Goal: Information Seeking & Learning: Learn about a topic

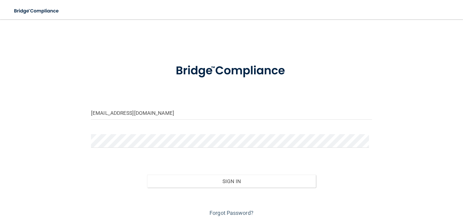
click at [147, 174] on button "Sign In" at bounding box center [231, 180] width 169 height 13
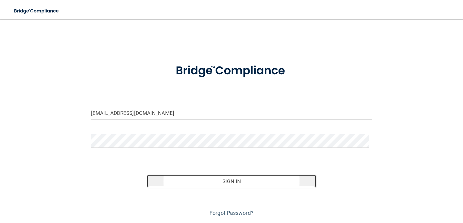
click at [227, 180] on button "Sign In" at bounding box center [231, 180] width 169 height 13
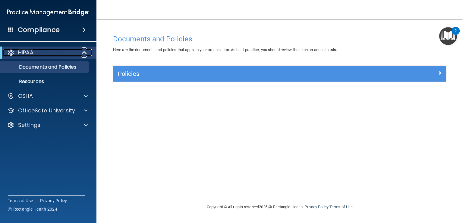
click at [84, 54] on span at bounding box center [84, 52] width 5 height 7
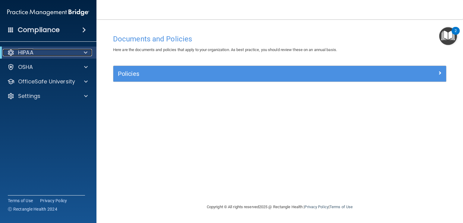
click at [84, 54] on span at bounding box center [86, 52] width 4 height 7
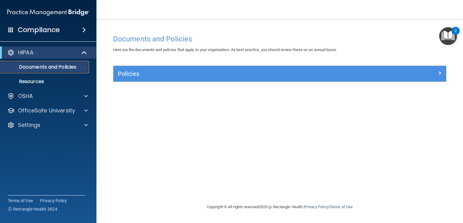
click at [53, 68] on p "Documents and Policies" at bounding box center [45, 67] width 82 height 6
click at [52, 66] on p "Documents and Policies" at bounding box center [45, 67] width 82 height 6
click at [30, 81] on p "Resources" at bounding box center [45, 81] width 82 height 6
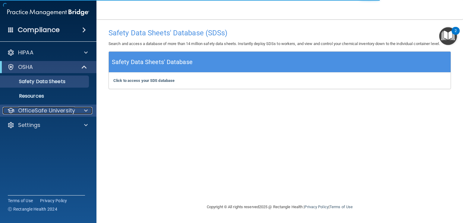
click at [36, 109] on p "OfficeSafe University" at bounding box center [46, 110] width 57 height 7
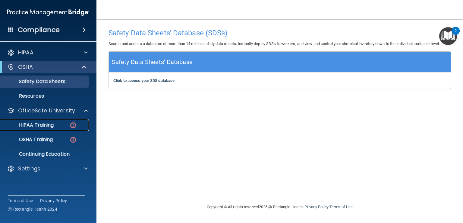
click at [35, 124] on p "HIPAA Training" at bounding box center [29, 125] width 50 height 6
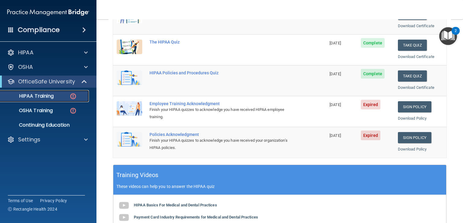
scroll to position [98, 0]
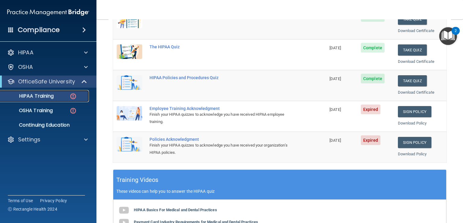
click at [44, 96] on p "HIPAA Training" at bounding box center [29, 96] width 50 height 6
click at [74, 96] on img at bounding box center [73, 96] width 8 height 8
click at [458, 21] on main "Back Choose one path to get your HIPAA Certification ✓ HIPAA Officer Training ✓…" at bounding box center [280, 120] width 367 height 203
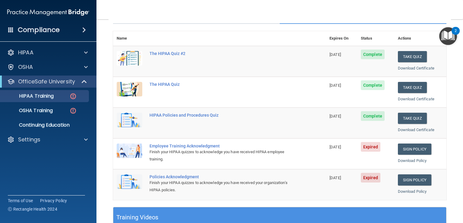
click at [458, 21] on main "Back Choose one path to get your HIPAA Certification ✓ HIPAA Officer Training ✓…" at bounding box center [280, 120] width 367 height 203
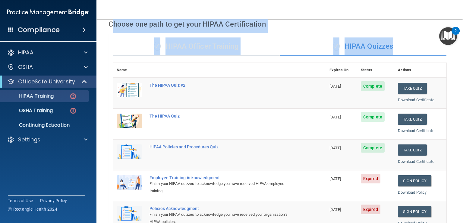
click at [458, 21] on main "Back Choose one path to get your HIPAA Certification ✓ HIPAA Officer Training ✓…" at bounding box center [280, 120] width 367 height 203
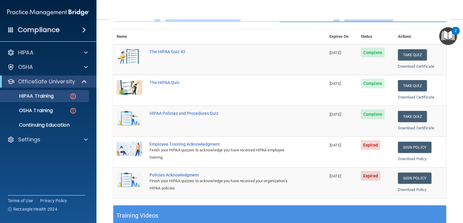
scroll to position [74, 0]
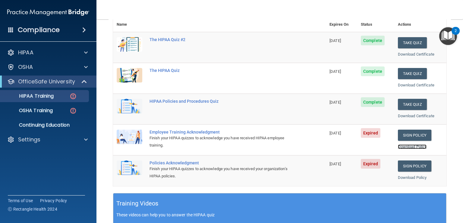
click at [406, 146] on link "Download Policy" at bounding box center [412, 146] width 29 height 5
click at [412, 133] on link "Sign Policy" at bounding box center [414, 134] width 33 height 11
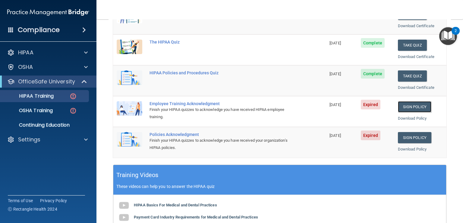
scroll to position [98, 0]
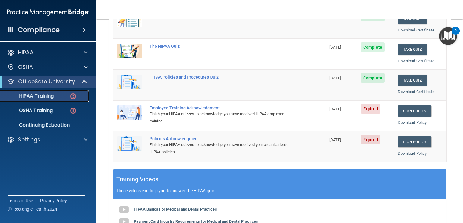
click at [39, 97] on p "HIPAA Training" at bounding box center [29, 96] width 50 height 6
click at [28, 110] on p "OSHA Training" at bounding box center [28, 110] width 49 height 6
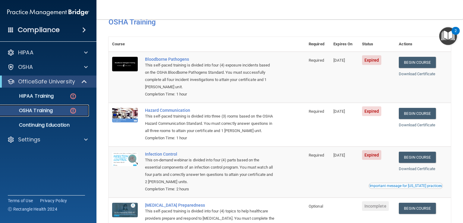
scroll to position [33, 0]
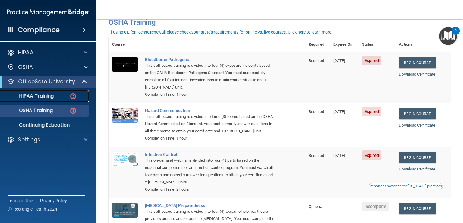
click at [40, 97] on p "HIPAA Training" at bounding box center [29, 96] width 50 height 6
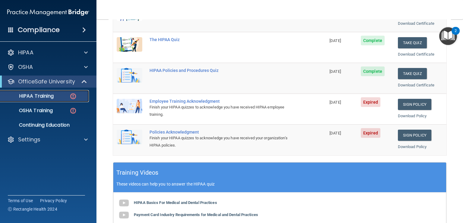
scroll to position [117, 0]
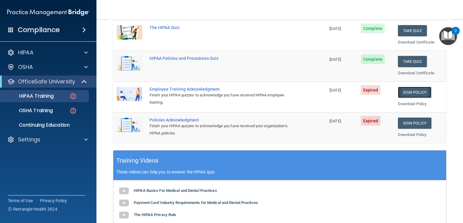
click at [409, 93] on link "Sign Policy" at bounding box center [414, 92] width 33 height 11
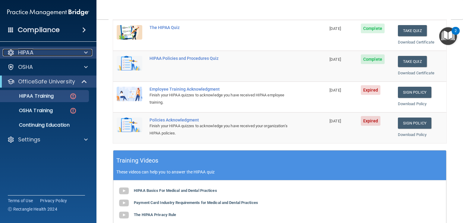
click at [26, 52] on p "HIPAA" at bounding box center [25, 52] width 15 height 7
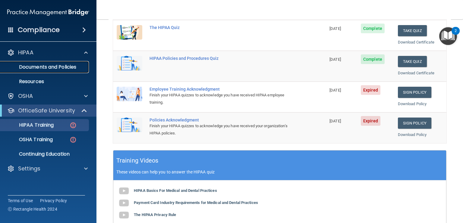
click at [32, 67] on p "Documents and Policies" at bounding box center [45, 67] width 82 height 6
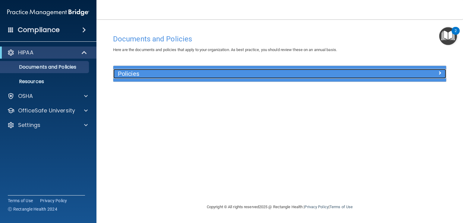
click at [127, 74] on h5 "Policies" at bounding box center [238, 73] width 241 height 7
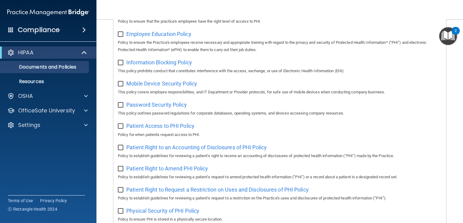
scroll to position [221, 0]
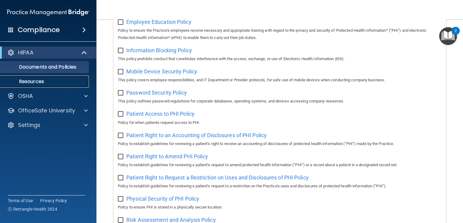
click at [38, 82] on p "Resources" at bounding box center [45, 81] width 82 height 6
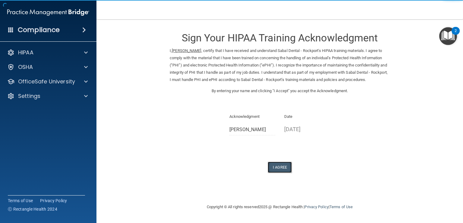
click at [283, 166] on button "I Agree" at bounding box center [280, 166] width 24 height 11
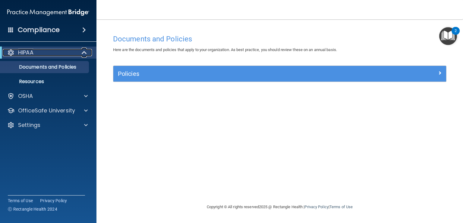
click at [22, 52] on p "HIPAA" at bounding box center [25, 52] width 15 height 7
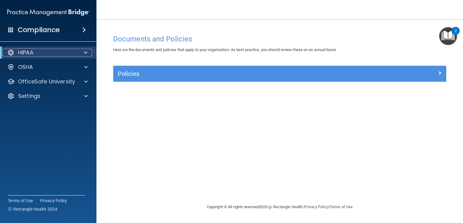
click at [22, 52] on p "HIPAA" at bounding box center [25, 52] width 15 height 7
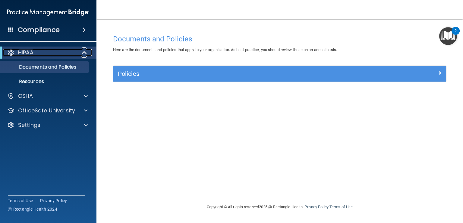
click at [22, 52] on p "HIPAA" at bounding box center [25, 52] width 15 height 7
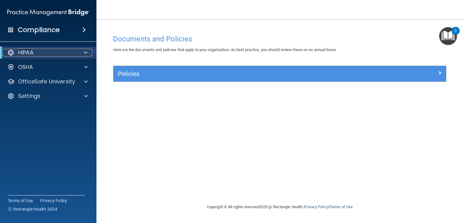
click at [22, 52] on p "HIPAA" at bounding box center [25, 52] width 15 height 7
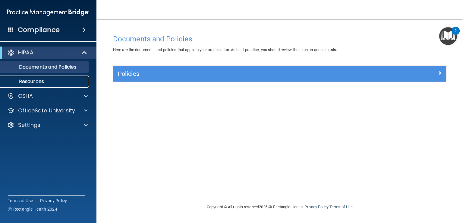
click at [29, 82] on p "Resources" at bounding box center [45, 81] width 82 height 6
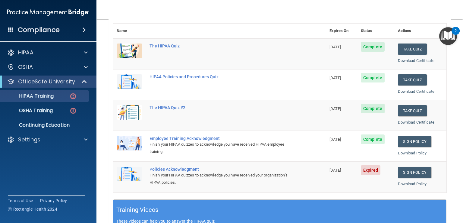
scroll to position [60, 0]
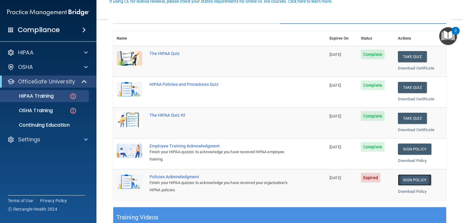
click at [410, 179] on link "Sign Policy" at bounding box center [414, 179] width 33 height 11
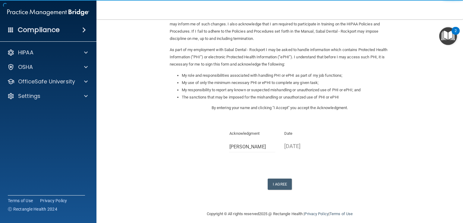
scroll to position [54, 0]
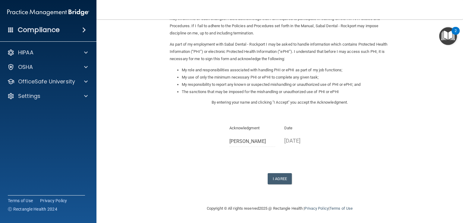
click at [304, 127] on p "Date" at bounding box center [307, 127] width 46 height 7
click at [293, 127] on p "Date" at bounding box center [307, 127] width 46 height 7
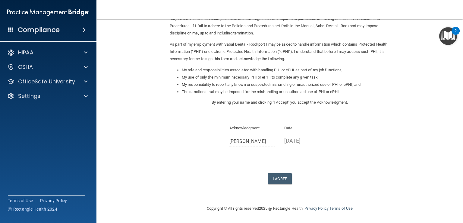
click at [293, 127] on p "Date" at bounding box center [307, 127] width 46 height 7
click at [276, 180] on button "I Agree" at bounding box center [280, 178] width 24 height 11
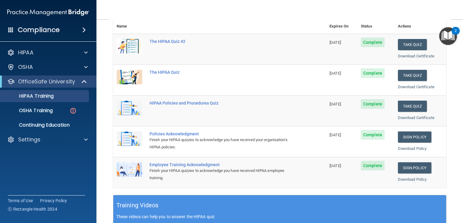
scroll to position [84, 0]
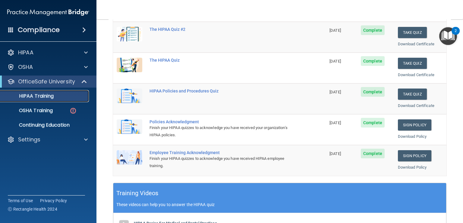
click at [40, 97] on p "HIPAA Training" at bounding box center [29, 96] width 50 height 6
click at [40, 111] on p "OSHA Training" at bounding box center [28, 110] width 49 height 6
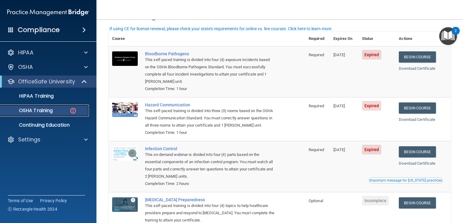
scroll to position [36, 0]
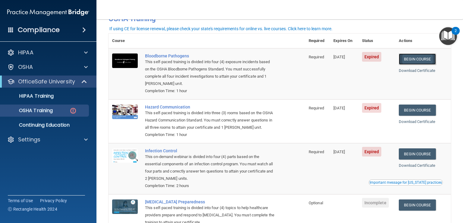
click at [417, 59] on link "Begin Course" at bounding box center [417, 58] width 37 height 11
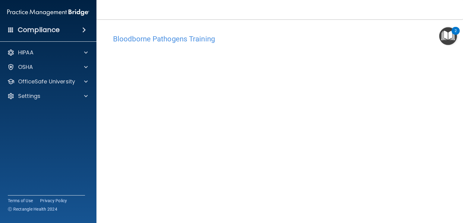
click at [453, 39] on img "Open Resource Center, 2 new notifications" at bounding box center [448, 36] width 18 height 18
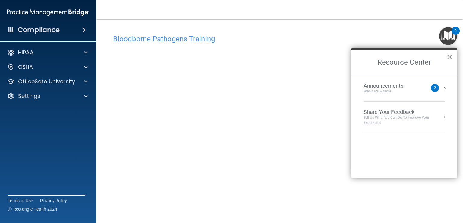
click at [452, 58] on button "×" at bounding box center [450, 57] width 6 height 10
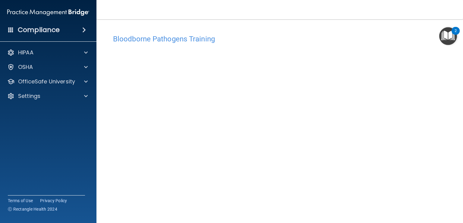
drag, startPoint x: 416, startPoint y: 19, endPoint x: 414, endPoint y: 24, distance: 5.4
click at [414, 24] on main "Bloodborne Pathogens Training This course doesn’t expire until [DATE]. Are you …" at bounding box center [280, 120] width 367 height 203
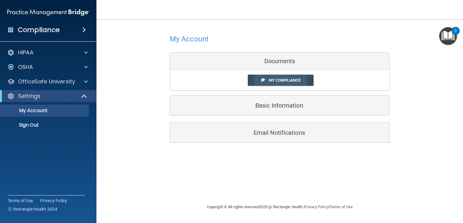
click at [274, 79] on span "My Compliance" at bounding box center [285, 80] width 32 height 5
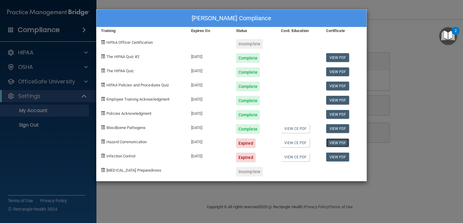
click at [334, 142] on link "View PDF" at bounding box center [337, 142] width 23 height 9
click at [288, 132] on div "View CE PDF" at bounding box center [299, 126] width 45 height 14
click at [212, 162] on div at bounding box center [209, 169] width 45 height 14
click at [334, 58] on link "View PDF" at bounding box center [337, 57] width 23 height 9
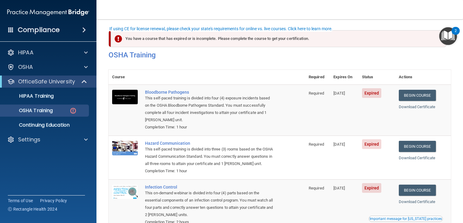
scroll to position [36, 0]
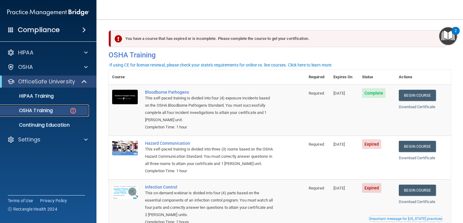
click at [73, 107] on img at bounding box center [73, 111] width 8 height 8
click at [71, 110] on img at bounding box center [73, 111] width 8 height 8
click at [404, 145] on link "Begin Course" at bounding box center [417, 146] width 37 height 11
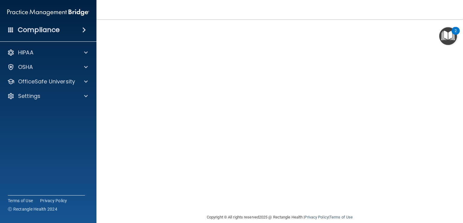
scroll to position [4, 0]
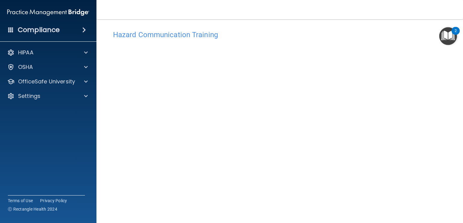
click at [456, 217] on main "Hazard Communication Training This course doesn’t expire until 06/23/2025. Are …" at bounding box center [280, 120] width 367 height 203
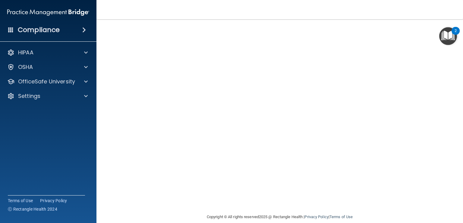
scroll to position [49, 0]
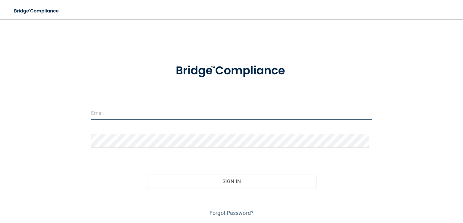
type input "[EMAIL_ADDRESS][DOMAIN_NAME]"
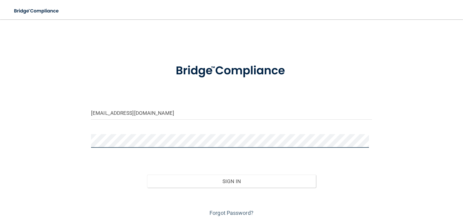
click at [147, 174] on button "Sign In" at bounding box center [231, 180] width 169 height 13
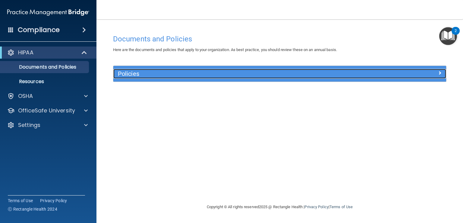
click at [122, 70] on h5 "Policies" at bounding box center [238, 73] width 241 height 7
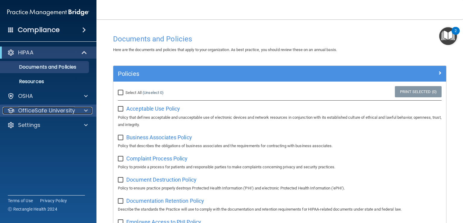
click at [47, 109] on p "OfficeSafe University" at bounding box center [46, 110] width 57 height 7
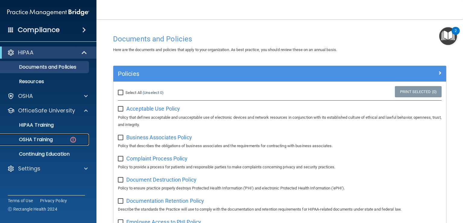
click at [74, 143] on img at bounding box center [73, 140] width 8 height 8
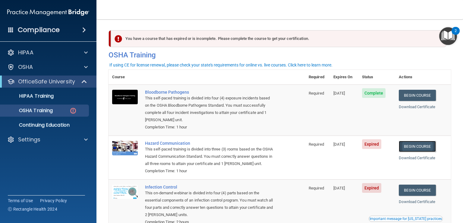
click at [419, 146] on link "Begin Course" at bounding box center [417, 146] width 37 height 11
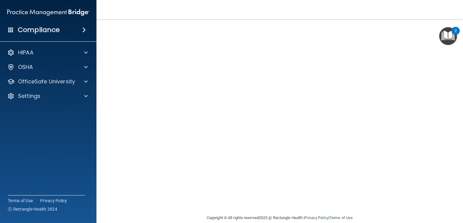
scroll to position [40, 0]
click at [376, 213] on div "Copyright © All rights reserved 2025 @ Rectangle Health | Privacy Policy | Term…" at bounding box center [280, 216] width 220 height 19
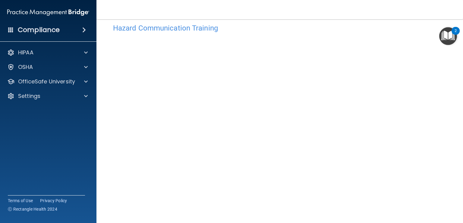
scroll to position [16, 0]
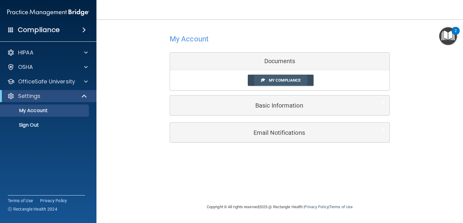
click at [269, 80] on span "My Compliance" at bounding box center [285, 80] width 32 height 5
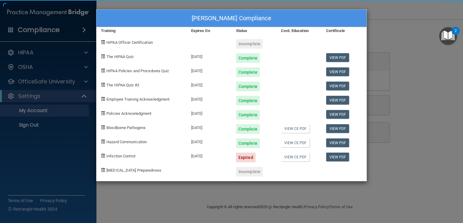
click at [269, 80] on div "Maria Driscoll's Compliance Training Expires On Status Cont. Education Certific…" at bounding box center [231, 95] width 271 height 172
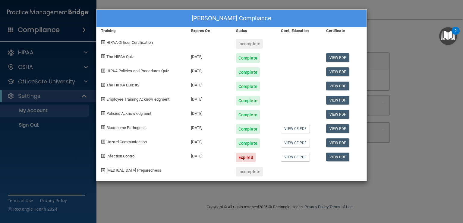
click at [144, 203] on div "Maria Driscoll's Compliance Training Expires On Status Cont. Education Certific…" at bounding box center [231, 111] width 463 height 223
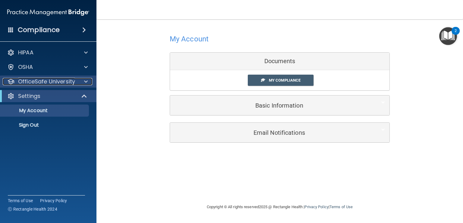
click at [33, 83] on p "OfficeSafe University" at bounding box center [46, 81] width 57 height 7
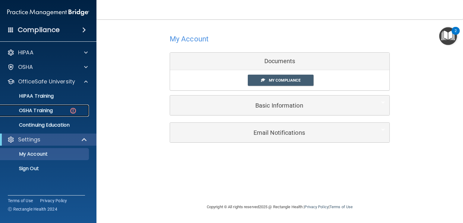
click at [34, 112] on p "OSHA Training" at bounding box center [28, 110] width 49 height 6
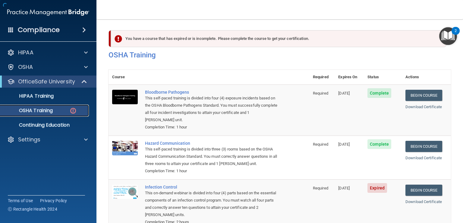
click at [75, 109] on img at bounding box center [73, 111] width 8 height 8
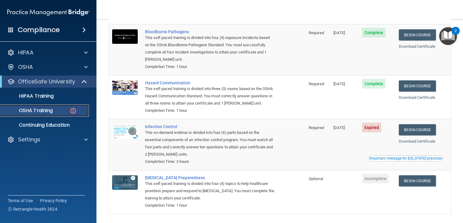
scroll to position [72, 0]
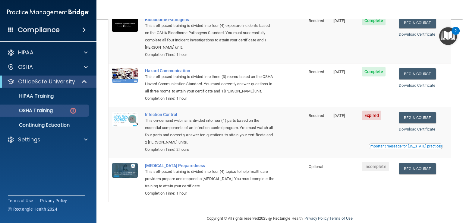
click at [369, 120] on span "Expired" at bounding box center [372, 115] width 20 height 10
click at [416, 123] on link "Begin Course" at bounding box center [417, 117] width 37 height 11
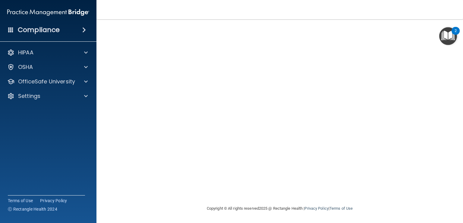
scroll to position [24, 0]
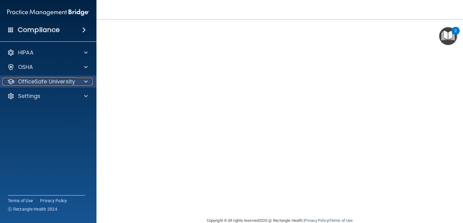
click at [41, 84] on p "OfficeSafe University" at bounding box center [46, 81] width 57 height 7
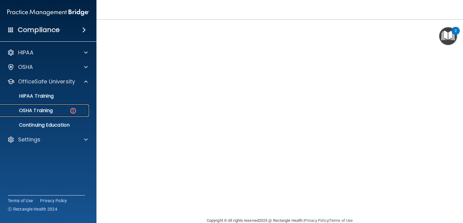
click at [71, 110] on img at bounding box center [73, 111] width 8 height 8
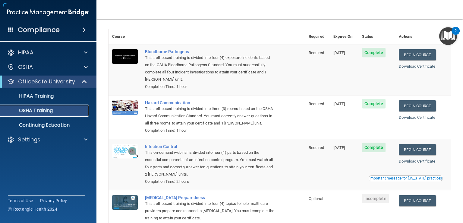
scroll to position [62, 0]
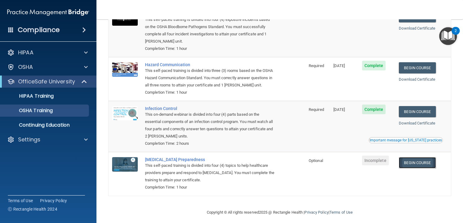
click at [411, 168] on link "Begin Course" at bounding box center [417, 162] width 37 height 11
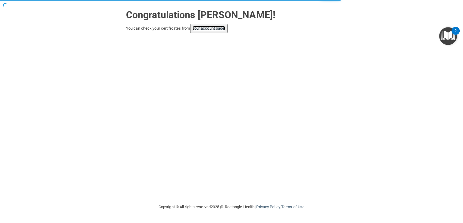
click at [206, 28] on link "your account page!" at bounding box center [209, 28] width 33 height 5
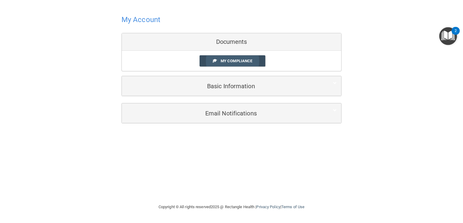
click at [227, 59] on span "My Compliance" at bounding box center [237, 61] width 32 height 5
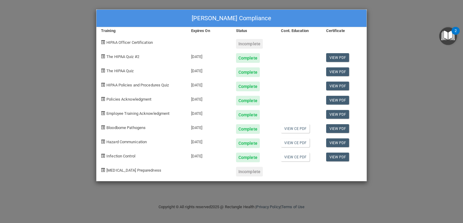
click at [461, 203] on div "[PERSON_NAME] Compliance Training Expires On Status Cont. Education Certificate…" at bounding box center [231, 111] width 463 height 223
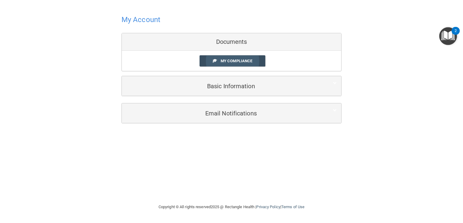
click at [230, 62] on span "My Compliance" at bounding box center [237, 61] width 32 height 5
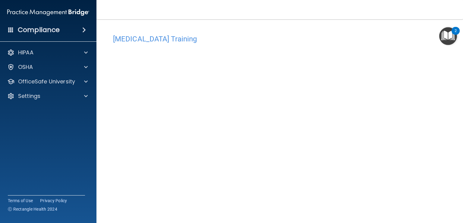
click at [458, 218] on main "COVID-19 Training This course doesn’t expire until . Are you sure you want to t…" at bounding box center [280, 120] width 367 height 203
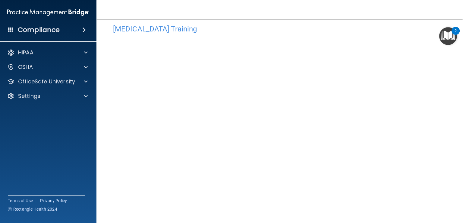
click at [458, 218] on main "COVID-19 Training This course doesn’t expire until . Are you sure you want to t…" at bounding box center [280, 120] width 367 height 203
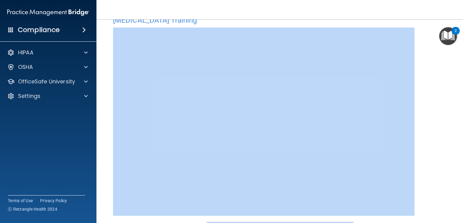
click at [458, 218] on main "COVID-19 Training This course doesn’t expire until . Are you sure you want to t…" at bounding box center [280, 120] width 367 height 203
click at [428, 142] on div "COVID-19 Training This course doesn’t expire until . Are you sure you want to t…" at bounding box center [280, 116] width 343 height 209
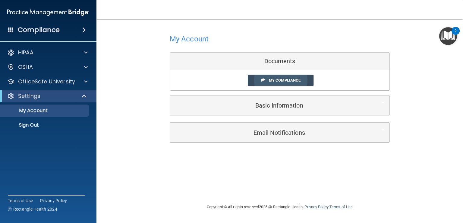
click at [274, 80] on span "My Compliance" at bounding box center [285, 80] width 32 height 5
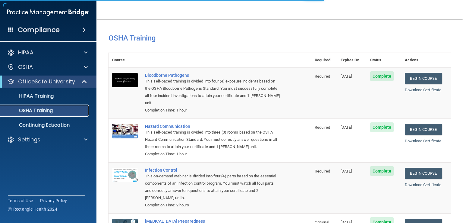
click at [59, 113] on div "OSHA Training" at bounding box center [45, 110] width 82 height 6
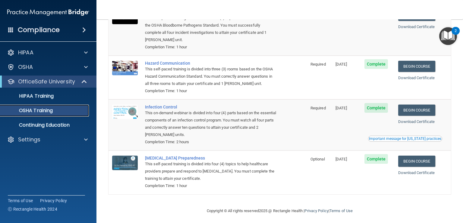
scroll to position [66, 0]
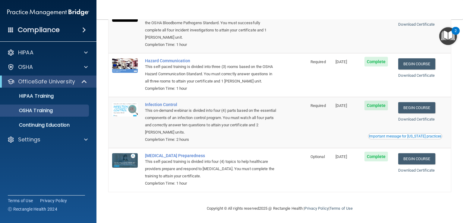
click at [294, 94] on td "Hazard Communication This self-paced training is divided into three (3) rooms b…" at bounding box center [224, 75] width 166 height 44
click at [410, 75] on link "Download Certificate" at bounding box center [416, 75] width 36 height 5
click at [419, 95] on td "Begin Course Download Certificate" at bounding box center [423, 75] width 56 height 44
click at [420, 75] on link "Download Certificate" at bounding box center [416, 75] width 36 height 5
click at [419, 119] on link "Download Certificate" at bounding box center [416, 119] width 36 height 5
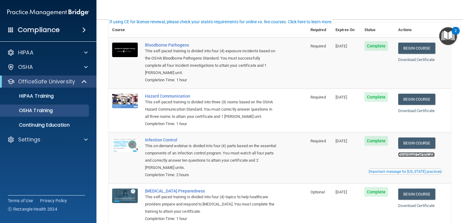
scroll to position [18, 0]
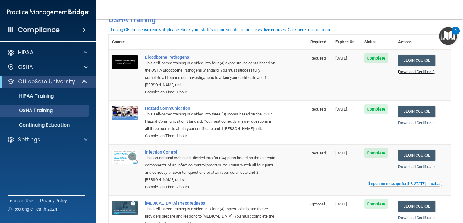
click at [423, 72] on link "Download Certificate" at bounding box center [416, 71] width 36 height 5
click at [413, 219] on link "Download Certificate" at bounding box center [416, 217] width 36 height 5
click at [56, 82] on p "OfficeSafe University" at bounding box center [46, 81] width 57 height 7
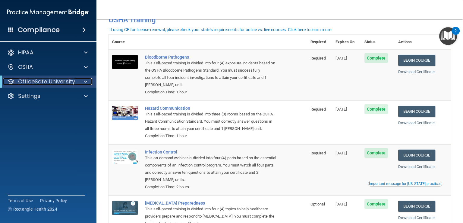
click at [56, 82] on p "OfficeSafe University" at bounding box center [46, 81] width 57 height 7
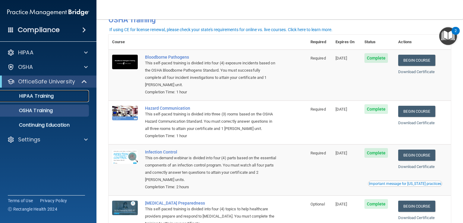
click at [49, 96] on p "HIPAA Training" at bounding box center [29, 96] width 50 height 6
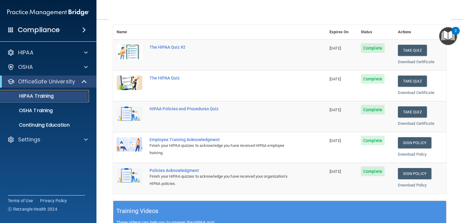
scroll to position [78, 0]
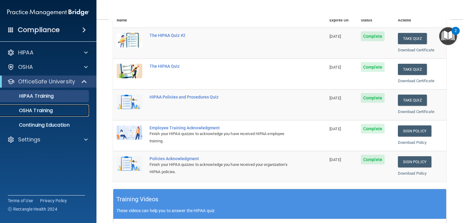
click at [42, 109] on p "OSHA Training" at bounding box center [28, 110] width 49 height 6
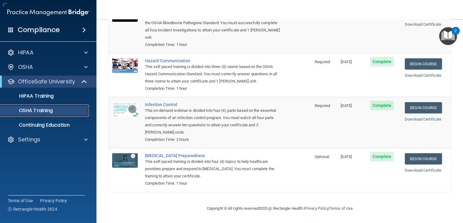
scroll to position [66, 0]
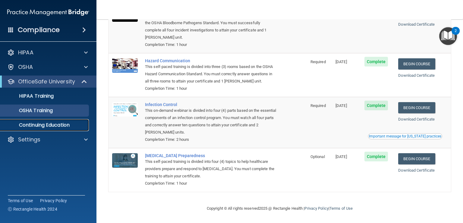
click at [32, 123] on p "Continuing Education" at bounding box center [45, 125] width 82 height 6
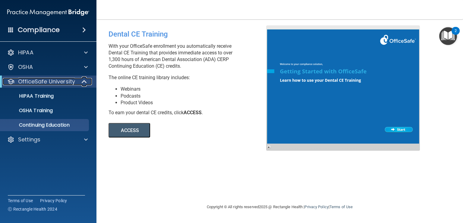
click at [47, 85] on p "OfficeSafe University" at bounding box center [46, 81] width 57 height 7
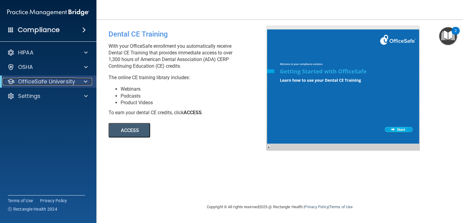
click at [47, 85] on p "OfficeSafe University" at bounding box center [46, 81] width 57 height 7
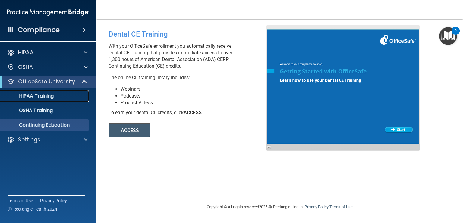
click at [44, 99] on link "HIPAA Training" at bounding box center [41, 96] width 95 height 12
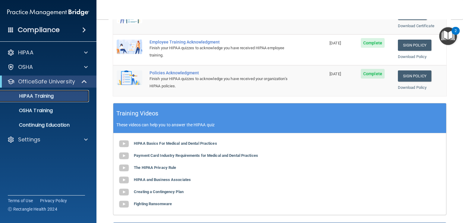
scroll to position [165, 0]
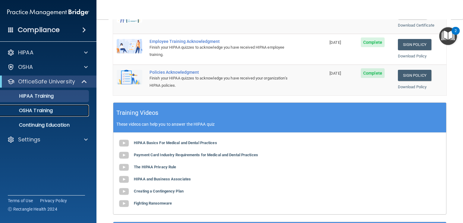
click at [36, 116] on link "OSHA Training" at bounding box center [41, 110] width 95 height 12
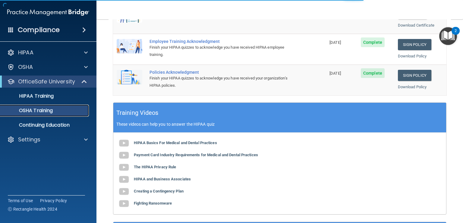
click at [36, 112] on p "OSHA Training" at bounding box center [28, 110] width 49 height 6
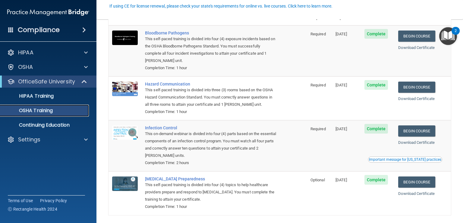
scroll to position [30, 0]
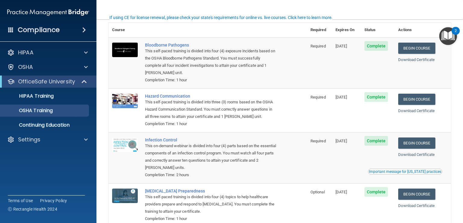
click at [376, 47] on span "Complete" at bounding box center [377, 46] width 24 height 10
click at [376, 46] on span "Complete" at bounding box center [377, 46] width 24 height 10
click at [166, 45] on div "Bloodborne Pathogens" at bounding box center [211, 45] width 132 height 5
click at [412, 58] on link "Download Certificate" at bounding box center [416, 59] width 36 height 5
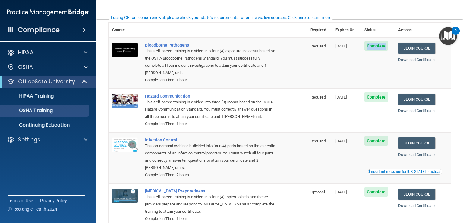
click at [121, 18] on div "If using CE for license renewal, please check your state's requirements for onl…" at bounding box center [220, 17] width 223 height 4
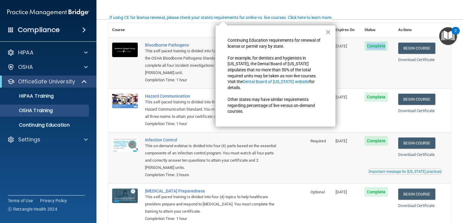
click at [330, 32] on button "×" at bounding box center [328, 32] width 6 height 10
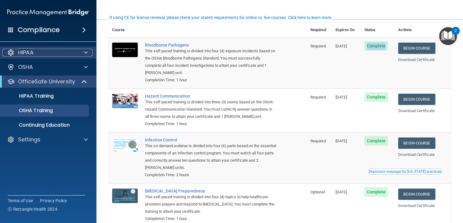
click at [45, 55] on div "HIPAA" at bounding box center [40, 52] width 75 height 7
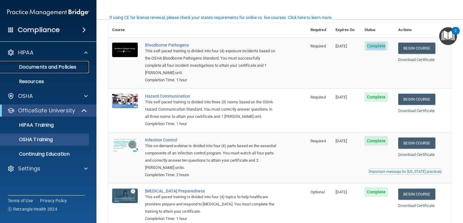
click at [44, 66] on p "Documents and Policies" at bounding box center [45, 67] width 82 height 6
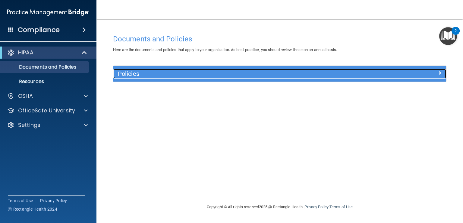
click at [439, 73] on span at bounding box center [440, 72] width 4 height 7
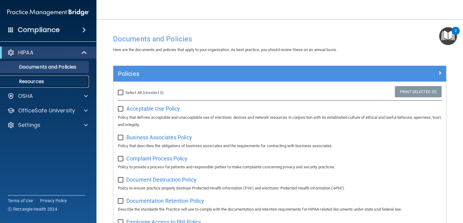
click at [33, 83] on p "Resources" at bounding box center [45, 81] width 82 height 6
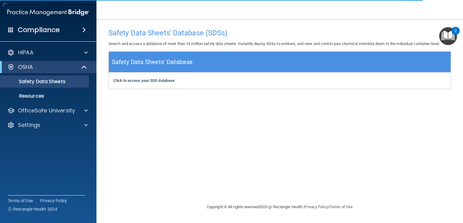
drag, startPoint x: 423, startPoint y: 2, endPoint x: 338, endPoint y: 81, distance: 115.7
click at [338, 81] on div "Toggle navigation [PERSON_NAME] [EMAIL_ADDRESS][DOMAIN_NAME] Manage My Enterpri…" at bounding box center [280, 111] width 367 height 223
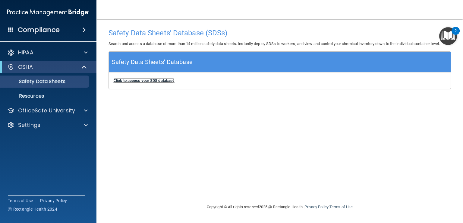
click at [131, 81] on b "Click to access your SDS database" at bounding box center [143, 80] width 61 height 5
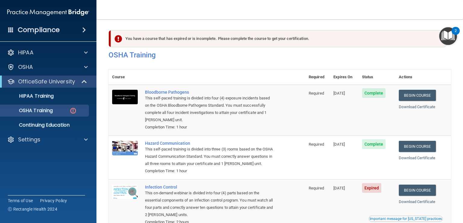
scroll to position [72, 0]
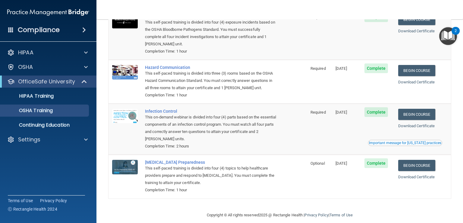
scroll to position [66, 0]
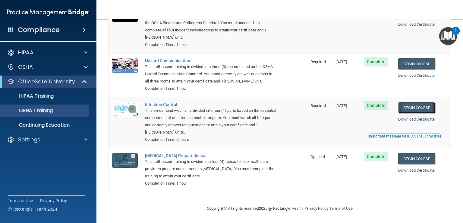
click at [412, 106] on link "Begin Course" at bounding box center [416, 107] width 37 height 11
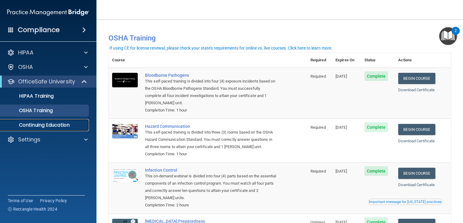
click at [27, 123] on p "Continuing Education" at bounding box center [45, 125] width 82 height 6
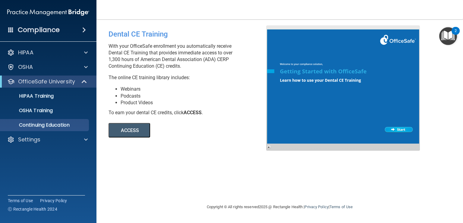
click at [128, 132] on button "ACCESS" at bounding box center [130, 130] width 42 height 14
click at [37, 95] on p "HIPAA Training" at bounding box center [29, 96] width 50 height 6
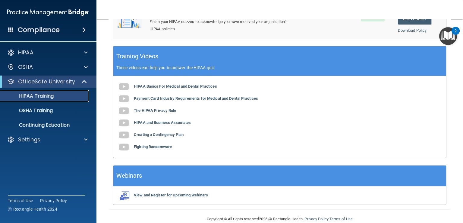
scroll to position [230, 0]
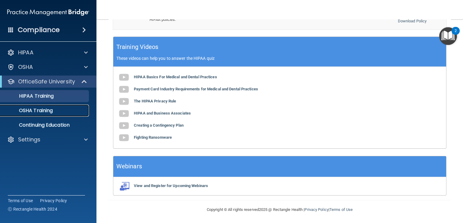
click at [36, 110] on p "OSHA Training" at bounding box center [28, 110] width 49 height 6
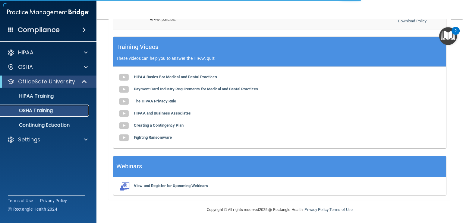
scroll to position [66, 0]
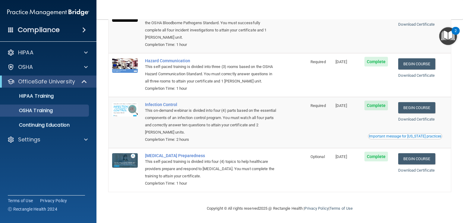
click at [455, 30] on div "2" at bounding box center [456, 31] width 8 height 8
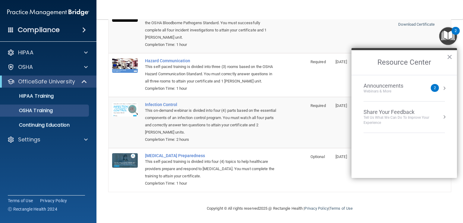
click at [455, 30] on div "2" at bounding box center [456, 31] width 8 height 8
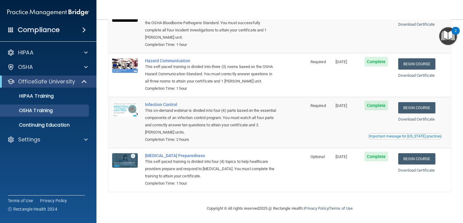
click at [455, 30] on div "2" at bounding box center [456, 31] width 8 height 8
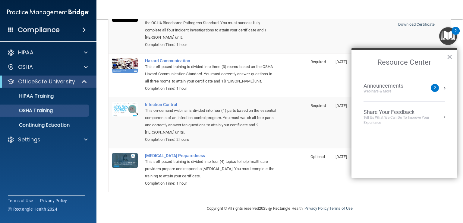
click at [349, 36] on td "[DATE]" at bounding box center [346, 27] width 29 height 51
click at [450, 57] on button "×" at bounding box center [450, 57] width 6 height 10
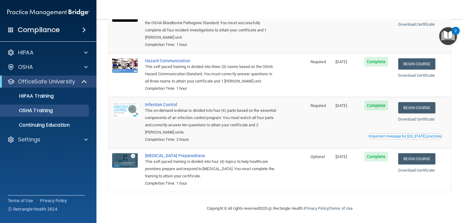
click at [269, 180] on div "Completion Time: 1 hour" at bounding box center [211, 182] width 132 height 7
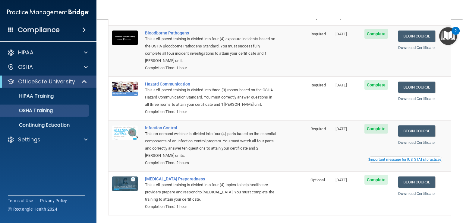
scroll to position [30, 0]
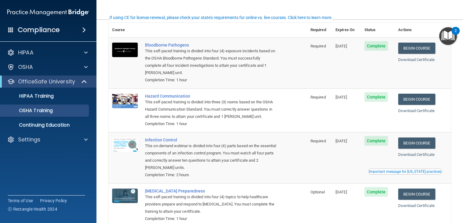
click at [85, 31] on span at bounding box center [84, 29] width 4 height 7
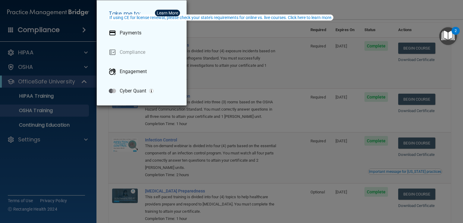
click at [28, 32] on div "Take me to: Payments Compliance Engagement Cyber Quant" at bounding box center [231, 111] width 463 height 223
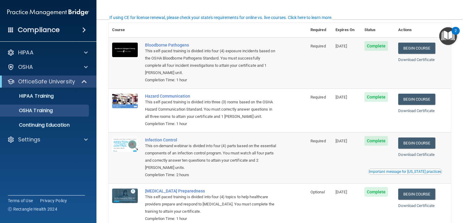
click at [28, 32] on h4 "Compliance" at bounding box center [39, 30] width 42 height 8
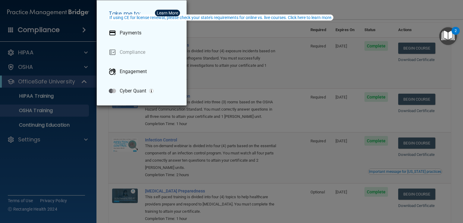
click at [26, 45] on div "Take me to: Payments Compliance Engagement Cyber Quant" at bounding box center [231, 111] width 463 height 223
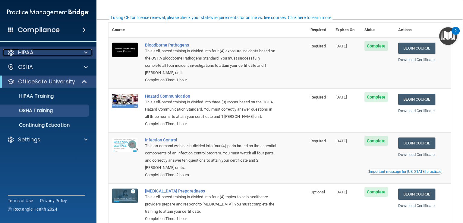
click at [24, 54] on p "HIPAA" at bounding box center [25, 52] width 15 height 7
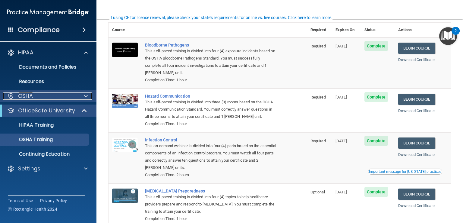
click at [29, 93] on p "OSHA" at bounding box center [25, 95] width 15 height 7
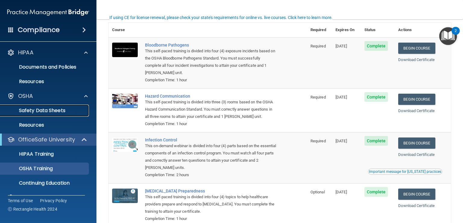
click at [54, 110] on p "Safety Data Sheets" at bounding box center [45, 110] width 82 height 6
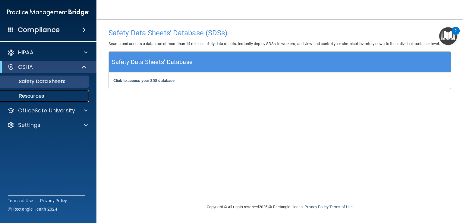
click at [34, 94] on p "Resources" at bounding box center [45, 96] width 82 height 6
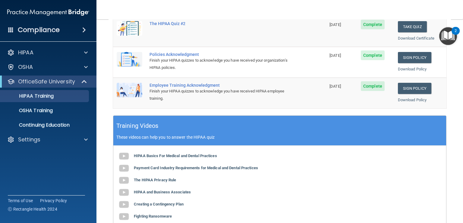
scroll to position [157, 0]
